Goal: Go to known website: Access a specific website the user already knows

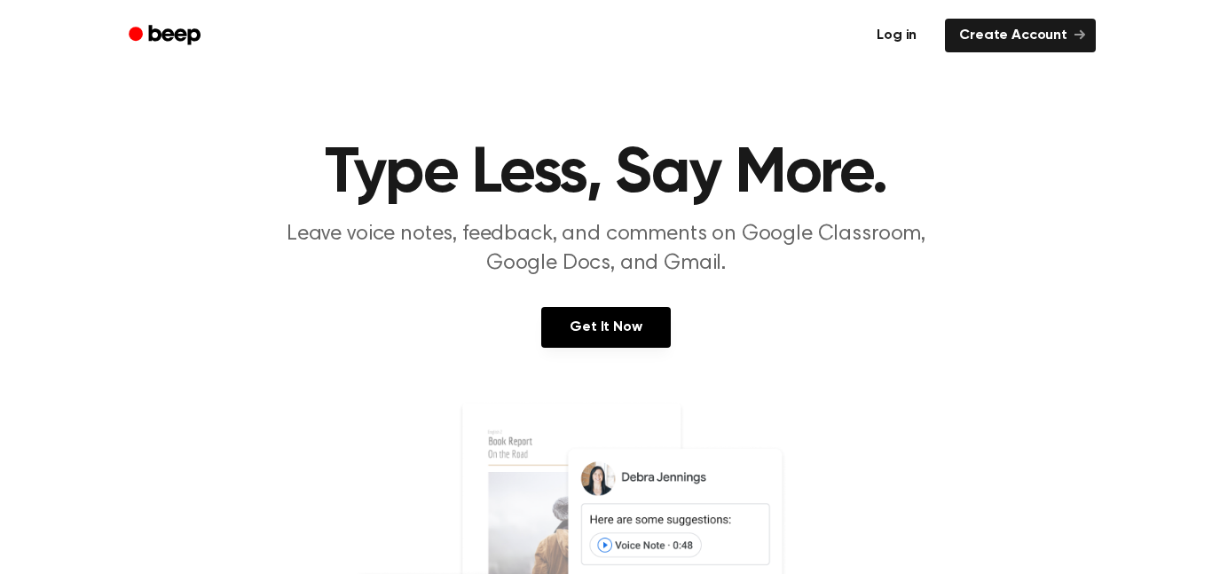
click at [901, 23] on link "Log in" at bounding box center [896, 35] width 75 height 41
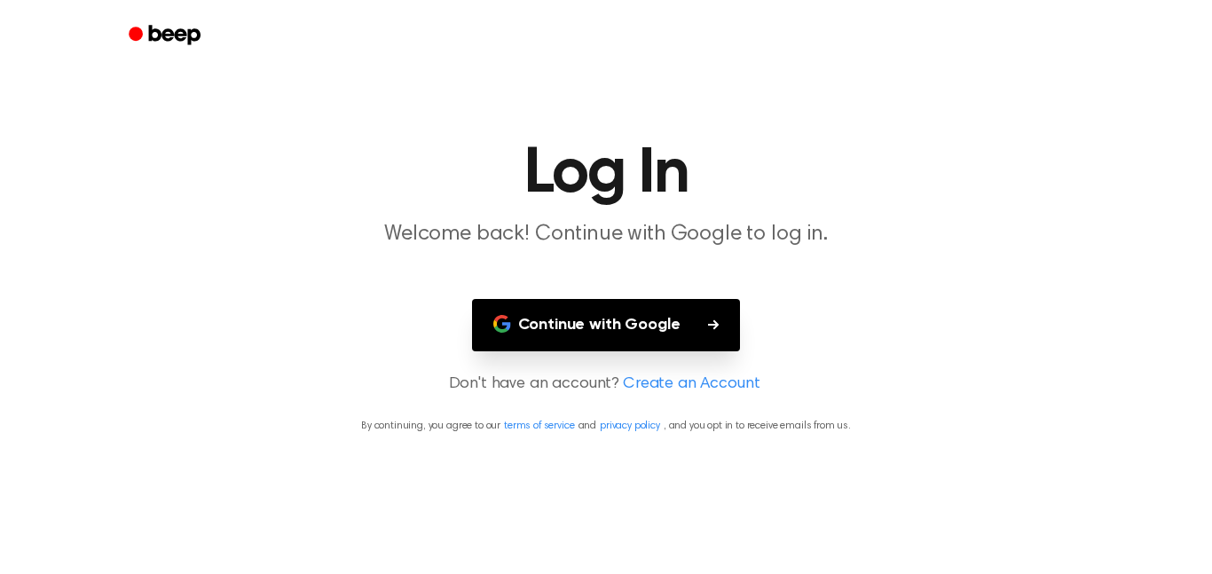
click at [652, 341] on button "Continue with Google" at bounding box center [606, 325] width 269 height 52
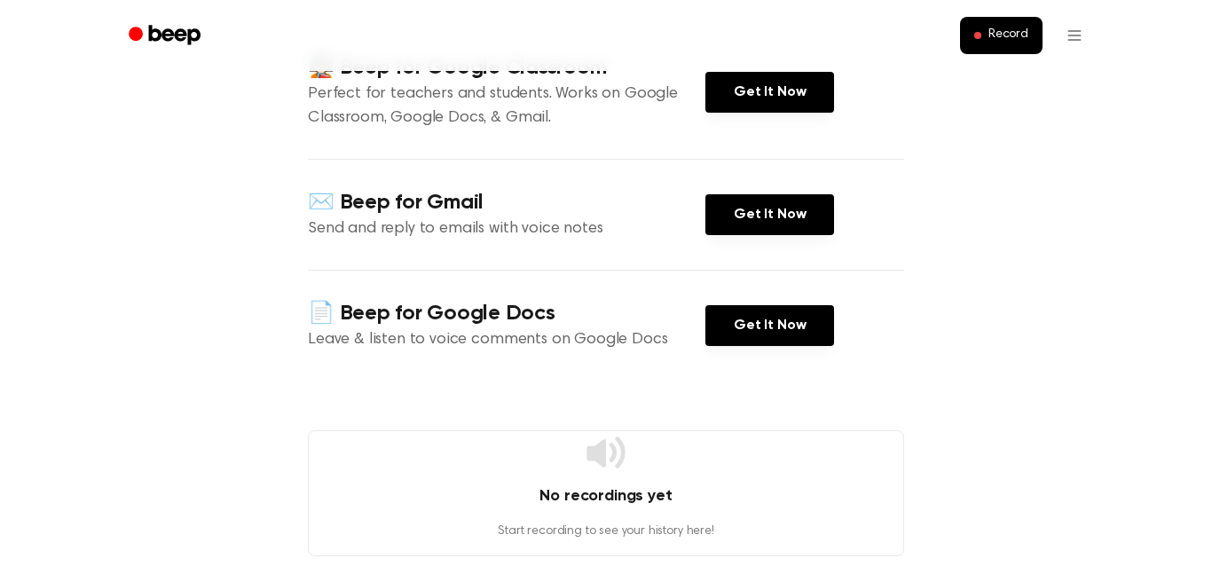
scroll to position [232, 0]
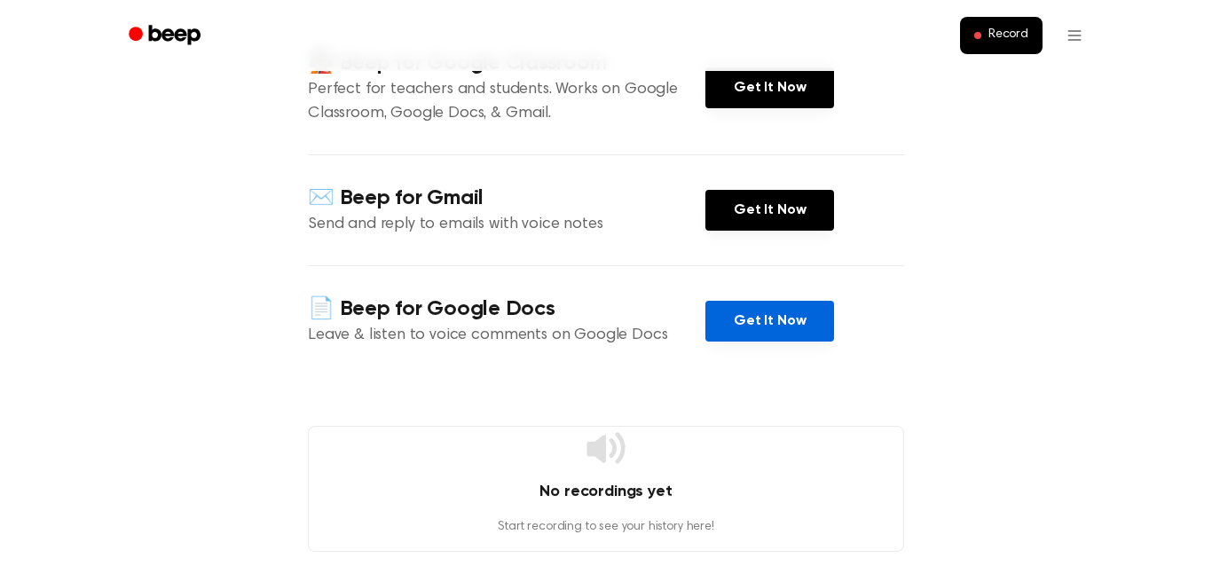
click at [763, 307] on link "Get It Now" at bounding box center [769, 321] width 129 height 41
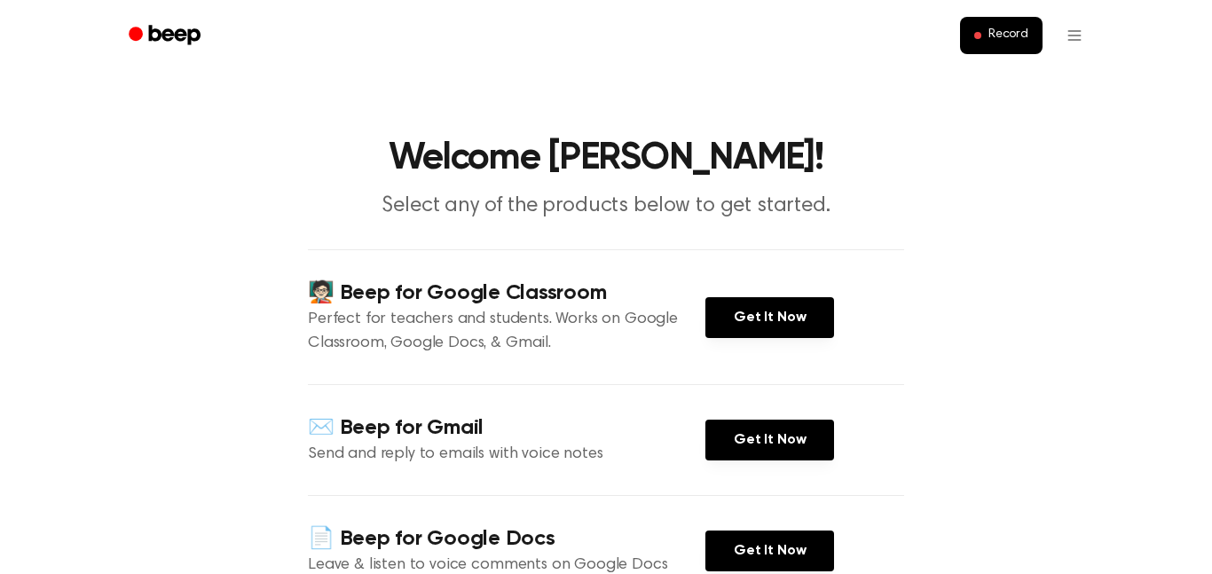
scroll to position [0, 0]
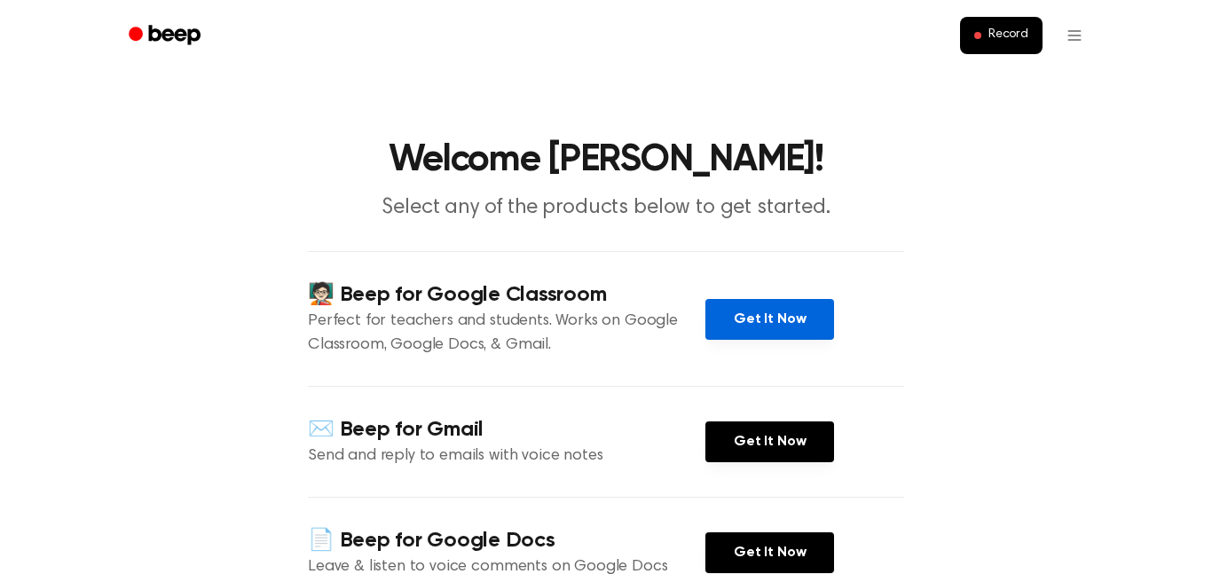
click at [795, 309] on link "Get It Now" at bounding box center [769, 319] width 129 height 41
